Goal: Find specific page/section: Find specific page/section

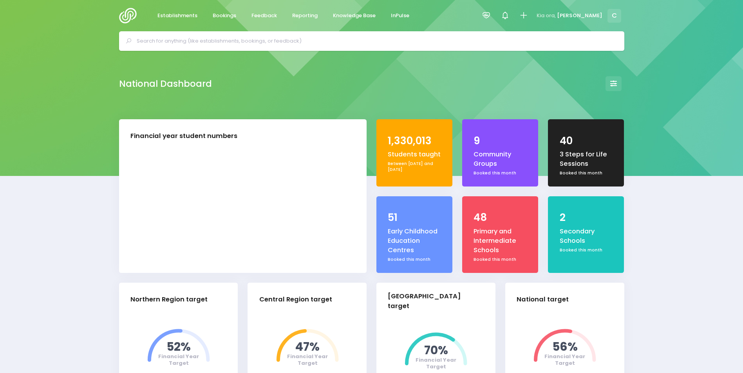
select select "5"
click at [275, 38] on input "text" at bounding box center [375, 41] width 476 height 12
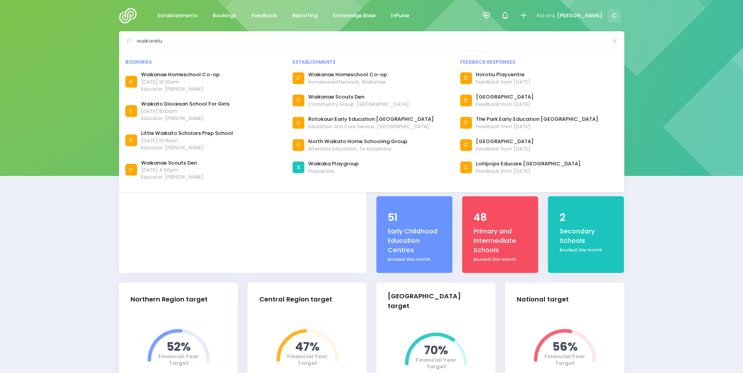
type input "waikaretu"
click at [220, 213] on icon at bounding box center [243, 215] width 248 height 116
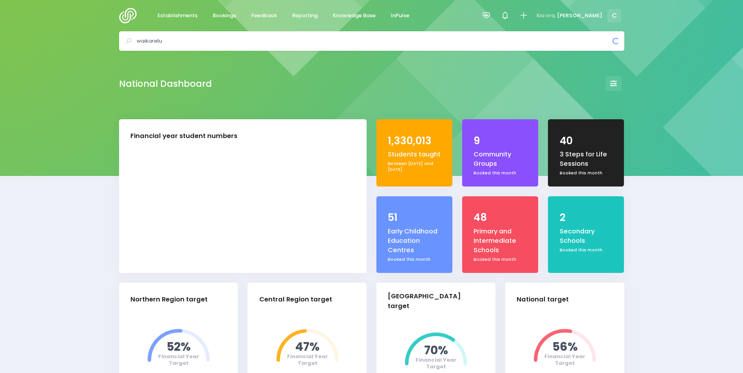
drag, startPoint x: 174, startPoint y: 40, endPoint x: 117, endPoint y: 36, distance: 56.5
click at [117, 36] on div "waikaretu Bookings C" at bounding box center [371, 41] width 743 height 20
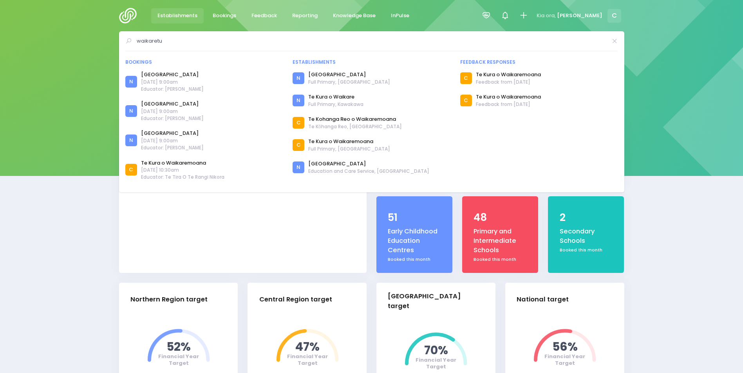
click at [168, 14] on span "Establishments" at bounding box center [177, 16] width 40 height 8
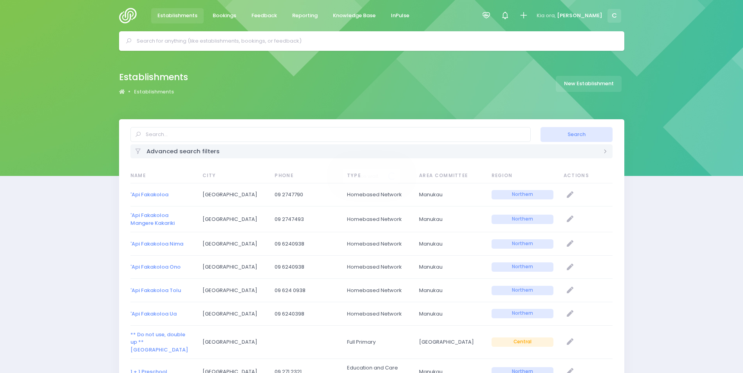
select select "20"
click at [175, 44] on input "text" at bounding box center [375, 41] width 476 height 12
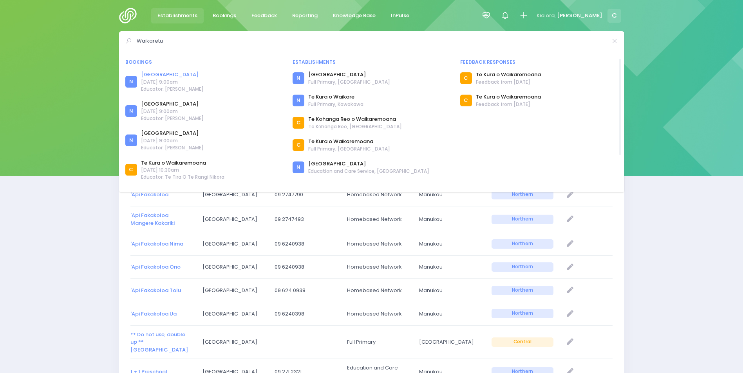
type input "Waikaretu"
click at [156, 76] on link "[GEOGRAPHIC_DATA]" at bounding box center [172, 75] width 63 height 8
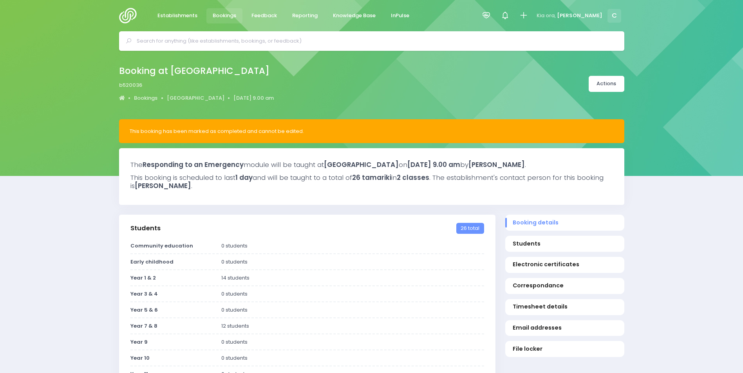
select select "5"
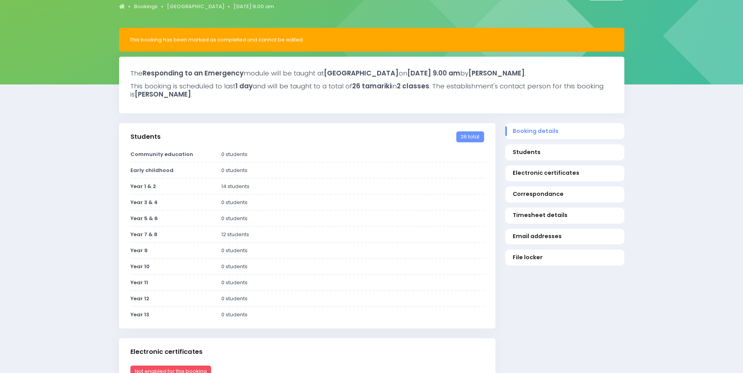
scroll to position [78, 0]
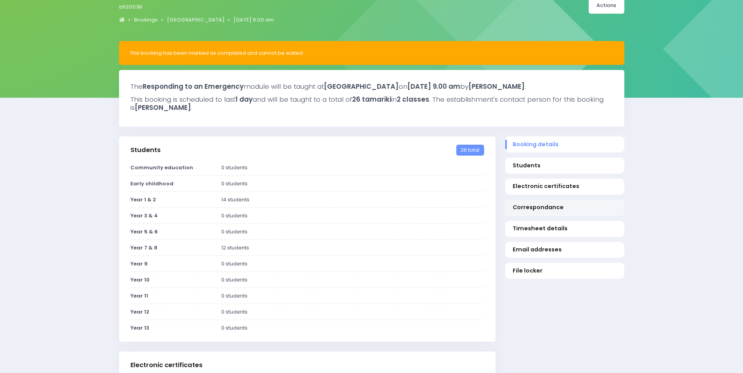
click at [542, 206] on span "Correspondance" at bounding box center [564, 208] width 104 height 8
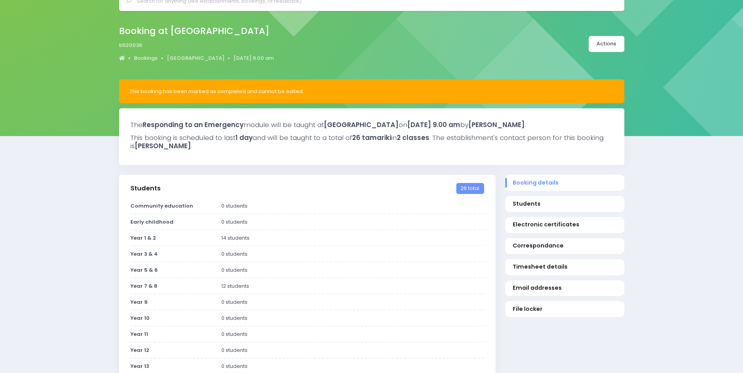
scroll to position [0, 0]
